Goal: Task Accomplishment & Management: Use online tool/utility

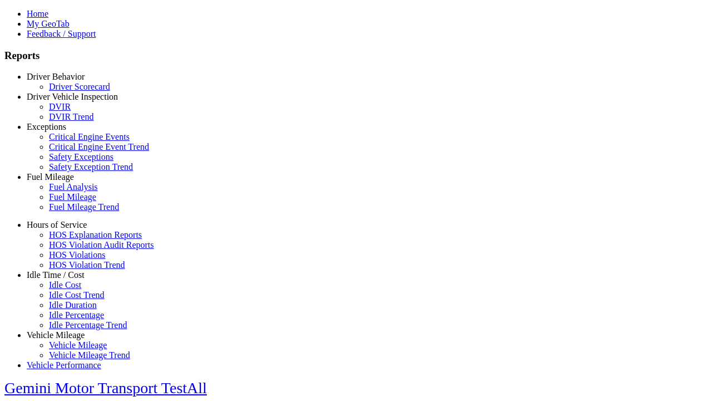
select select "**********"
type input "********"
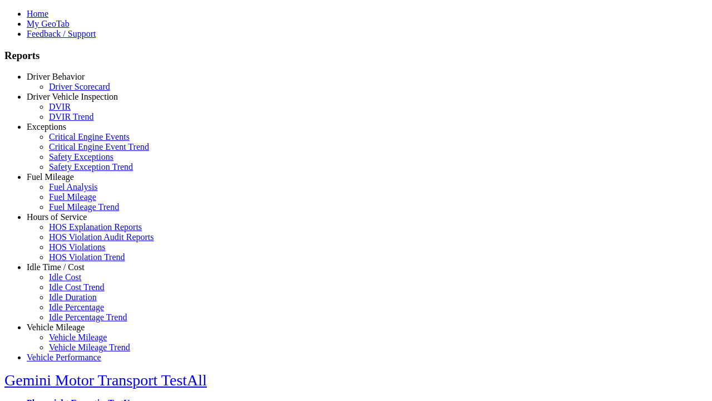
type input "**********"
